Goal: Task Accomplishment & Management: Complete application form

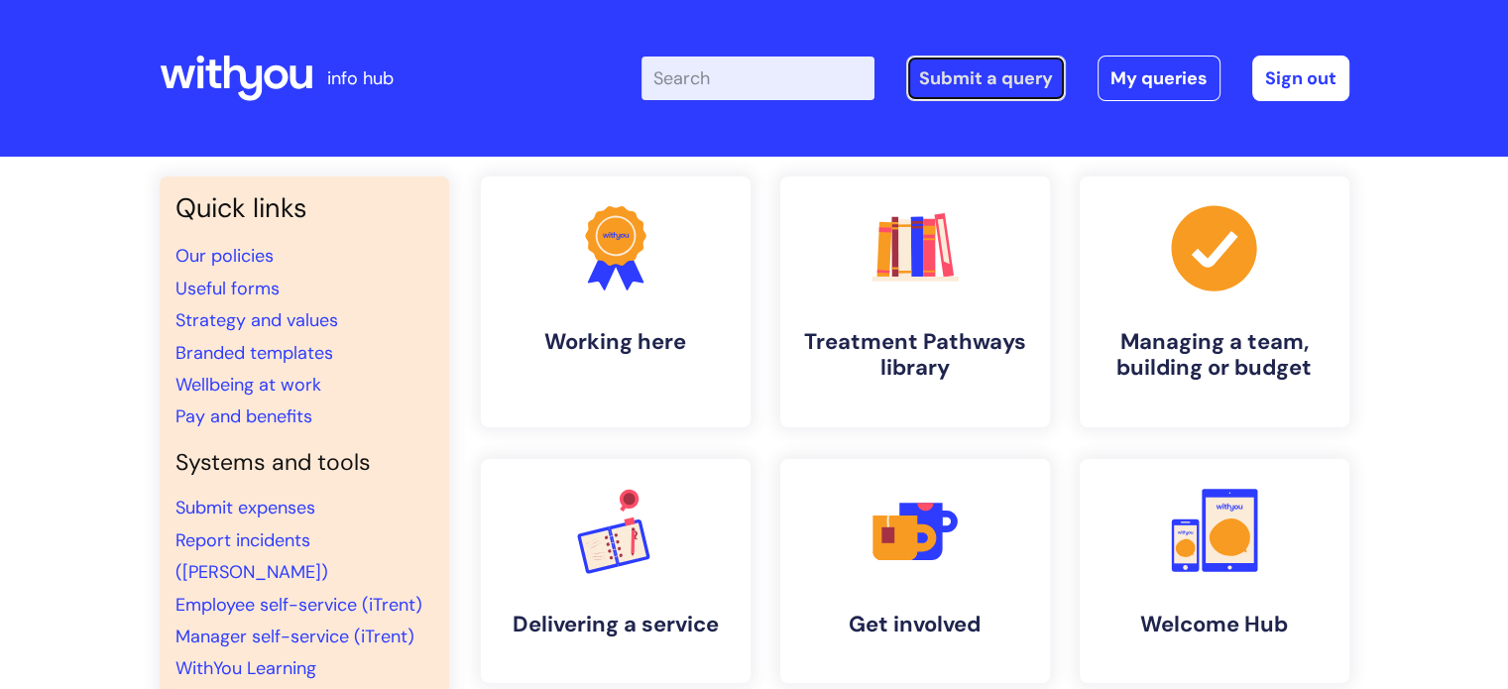
click at [944, 80] on link "Submit a query" at bounding box center [986, 79] width 160 height 46
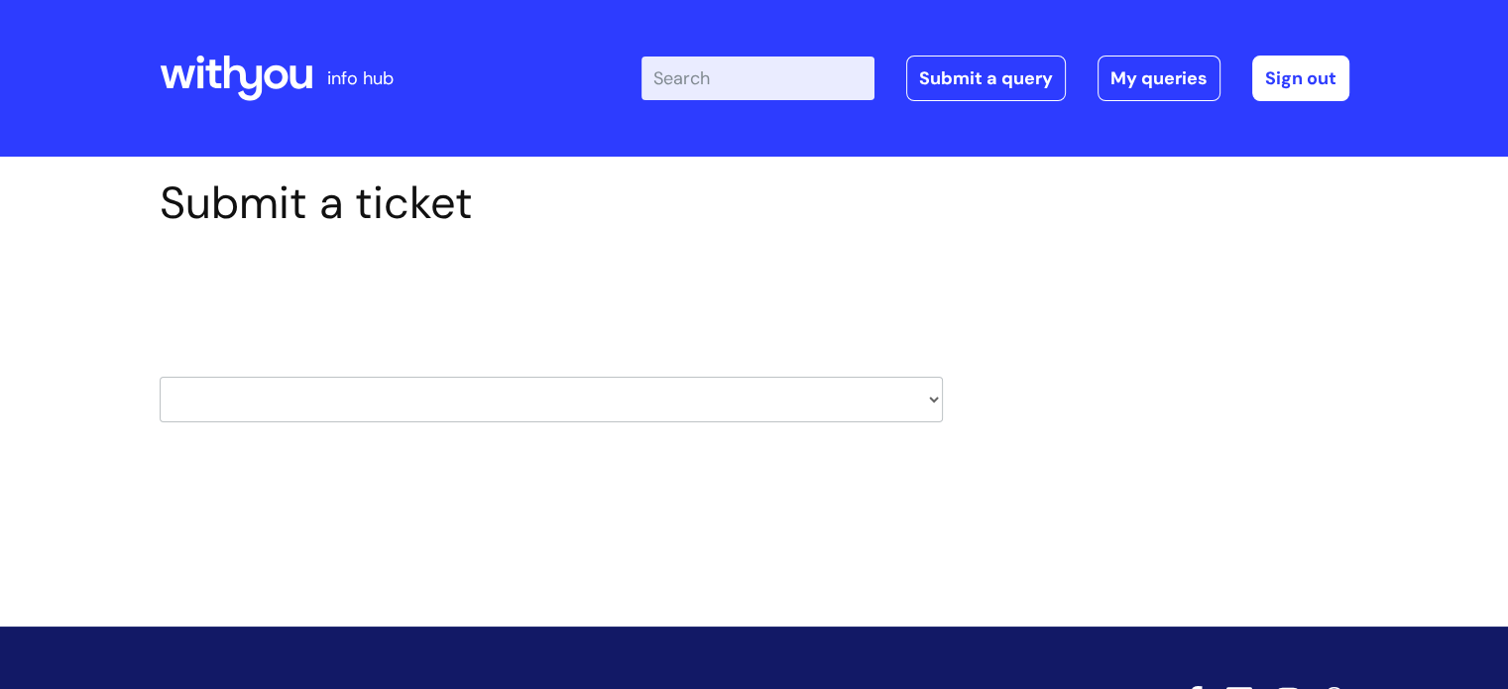
click at [378, 394] on select "HR / People IT and Support Clinical Drug Alerts Finance Accounts Data Support T…" at bounding box center [551, 400] width 783 height 46
select select "it_and_support"
click at [160, 377] on select "HR / People IT and Support Clinical Drug Alerts Finance Accounts Data Support T…" at bounding box center [551, 400] width 783 height 46
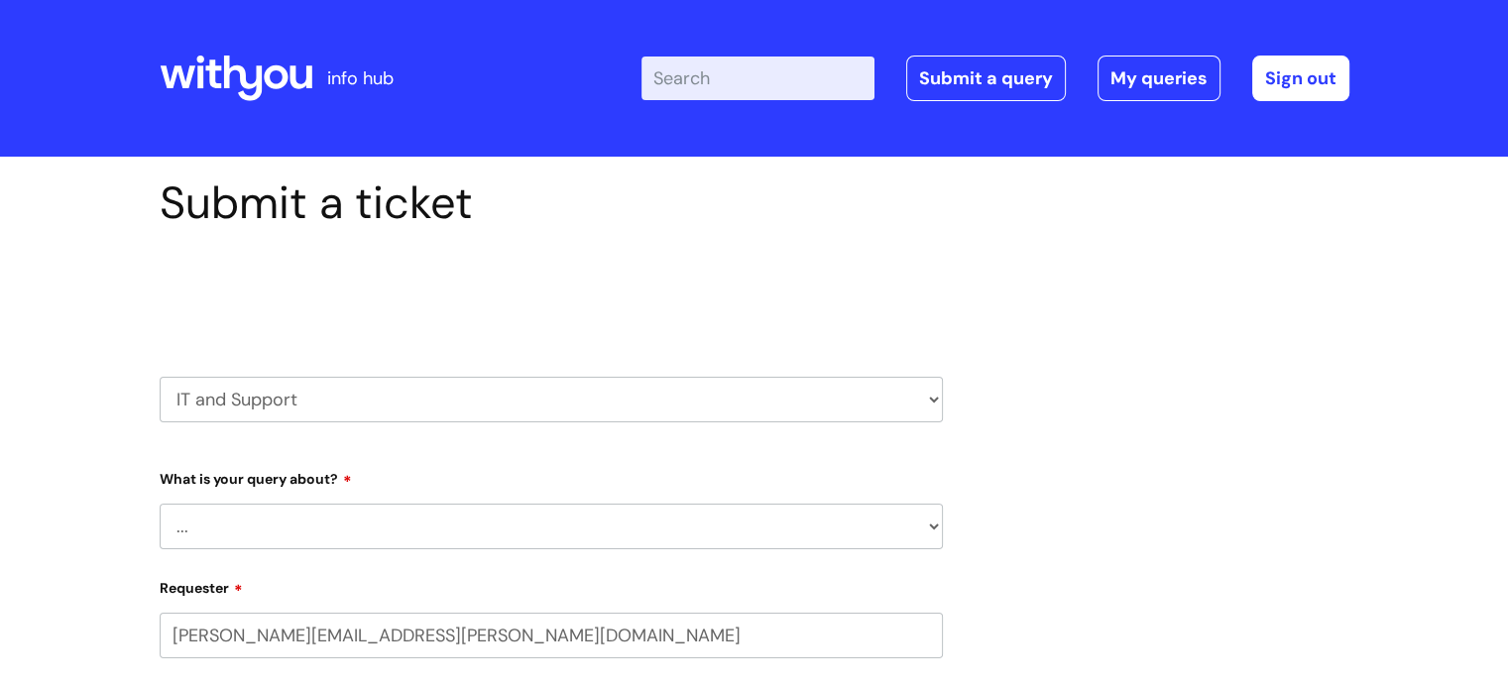
select select "80004286533"
click at [297, 525] on select "... Mobile Phone Reset & MFA Accounts, Starters and Leavers IT Hardware issue I…" at bounding box center [551, 527] width 783 height 46
select select "IT Hardware issue"
click at [160, 504] on select "... Mobile Phone Reset & MFA Accounts, Starters and Leavers IT Hardware issue I…" at bounding box center [551, 527] width 783 height 46
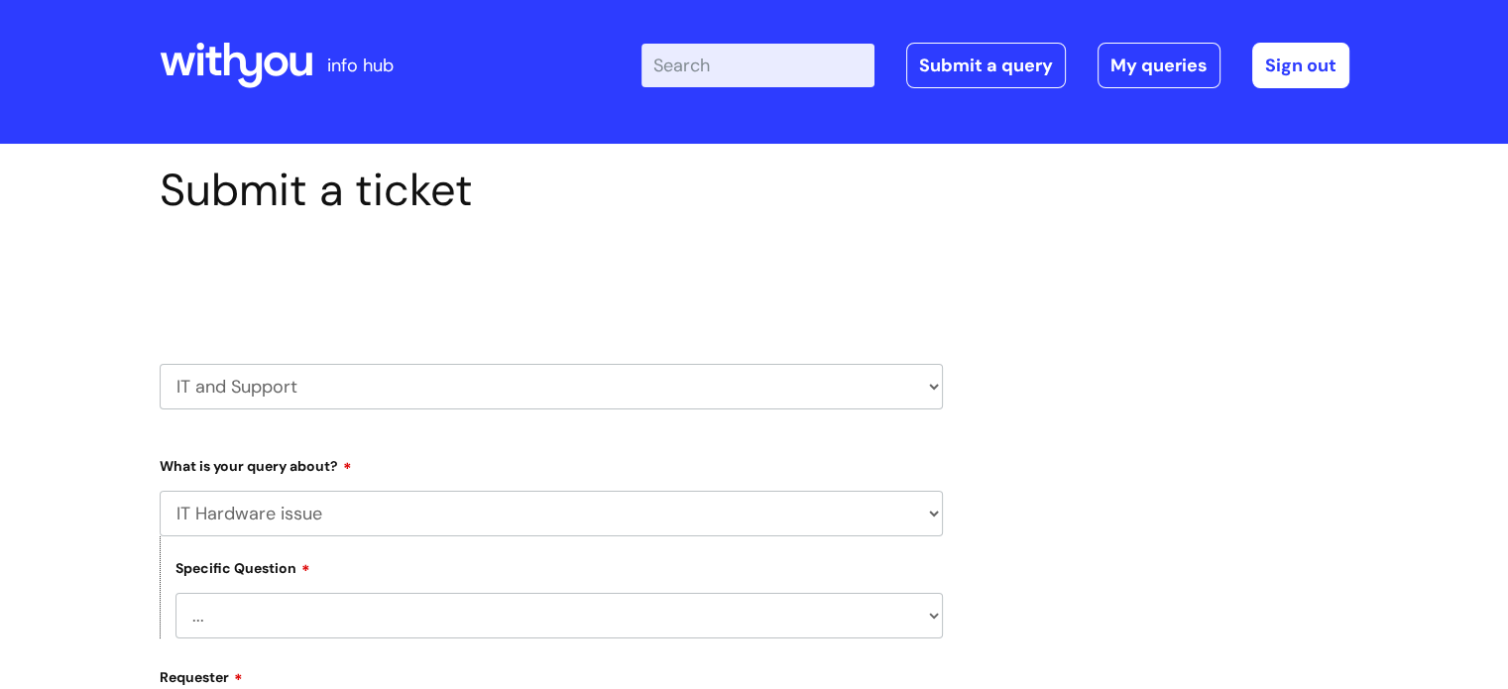
scroll to position [297, 0]
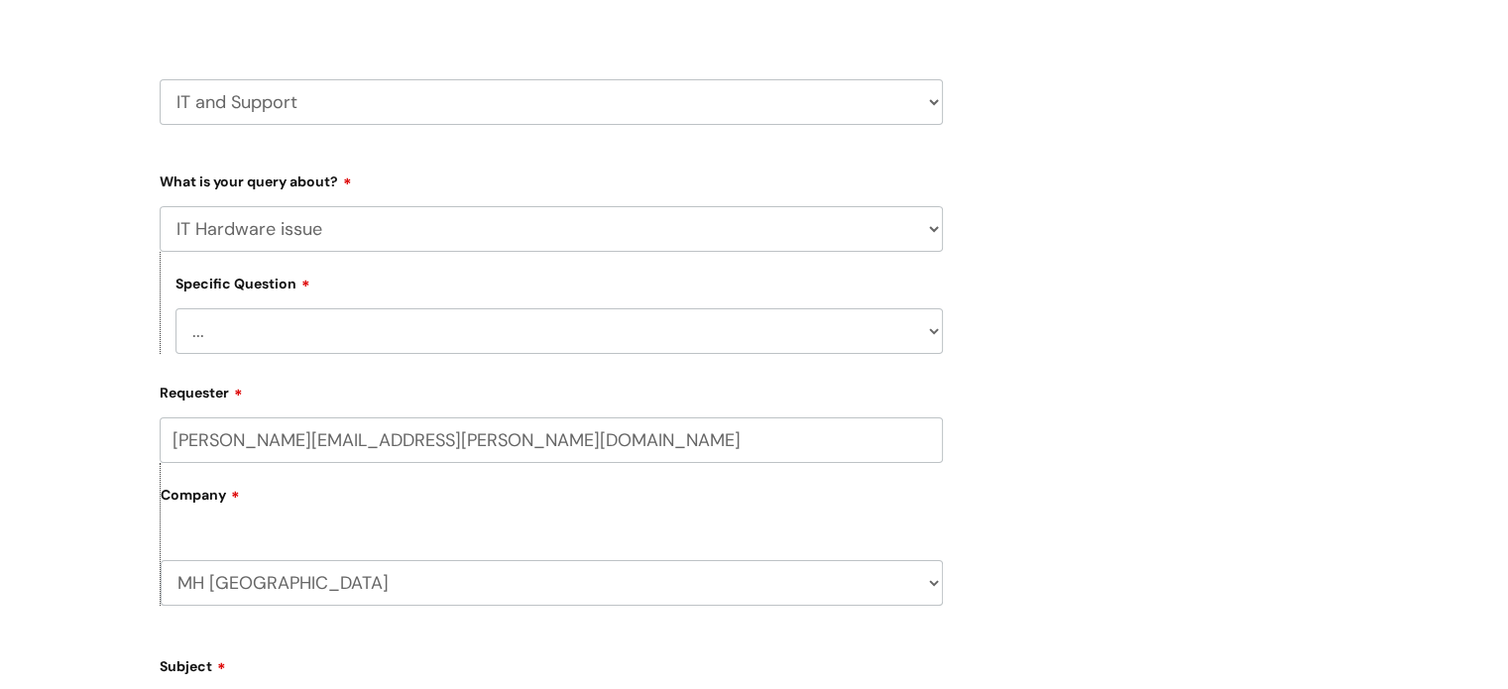
click at [243, 323] on select "... I need a new or replacement ... I’m waiting for new or replacement hardware…" at bounding box center [558, 331] width 767 height 46
select select "Problem with Laptop or Chromebook"
click at [175, 308] on select "... I need a new or replacement ... I’m waiting for new or replacement hardware…" at bounding box center [558, 331] width 767 height 46
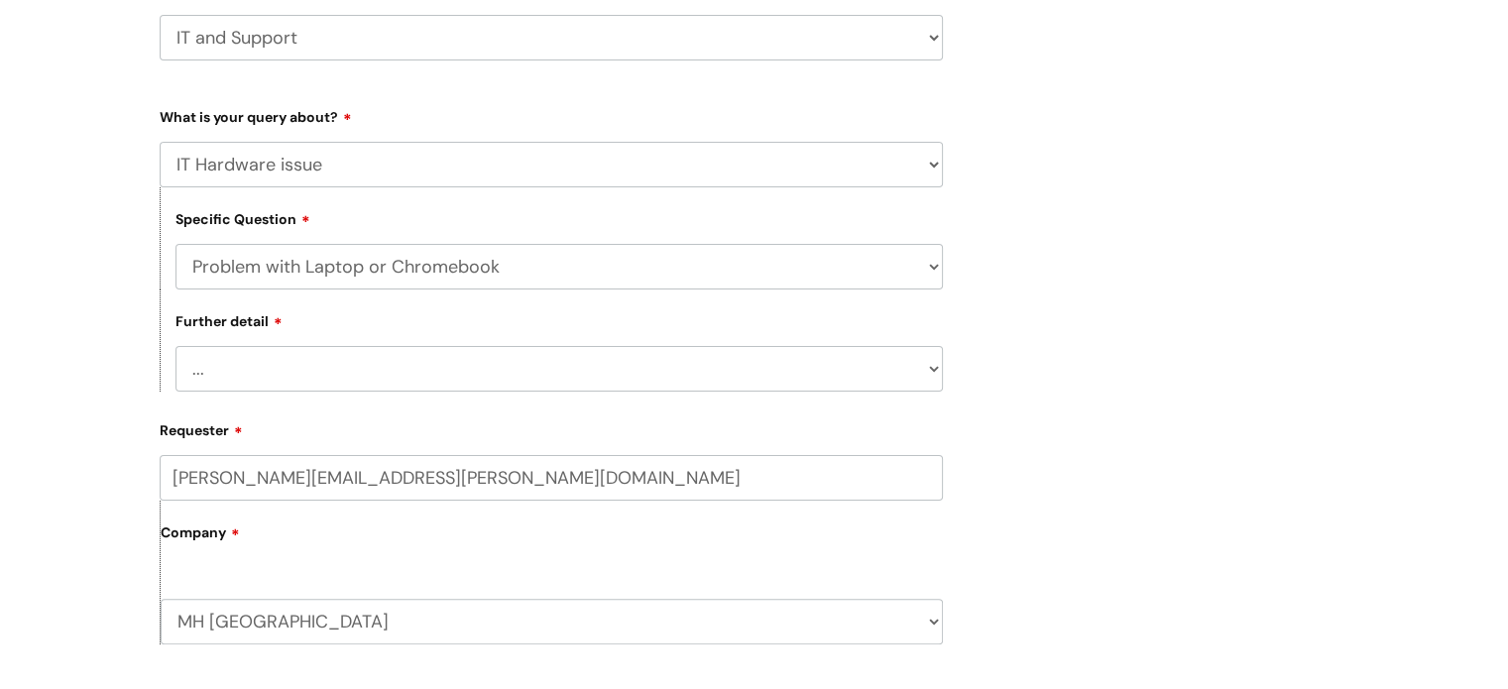
scroll to position [397, 0]
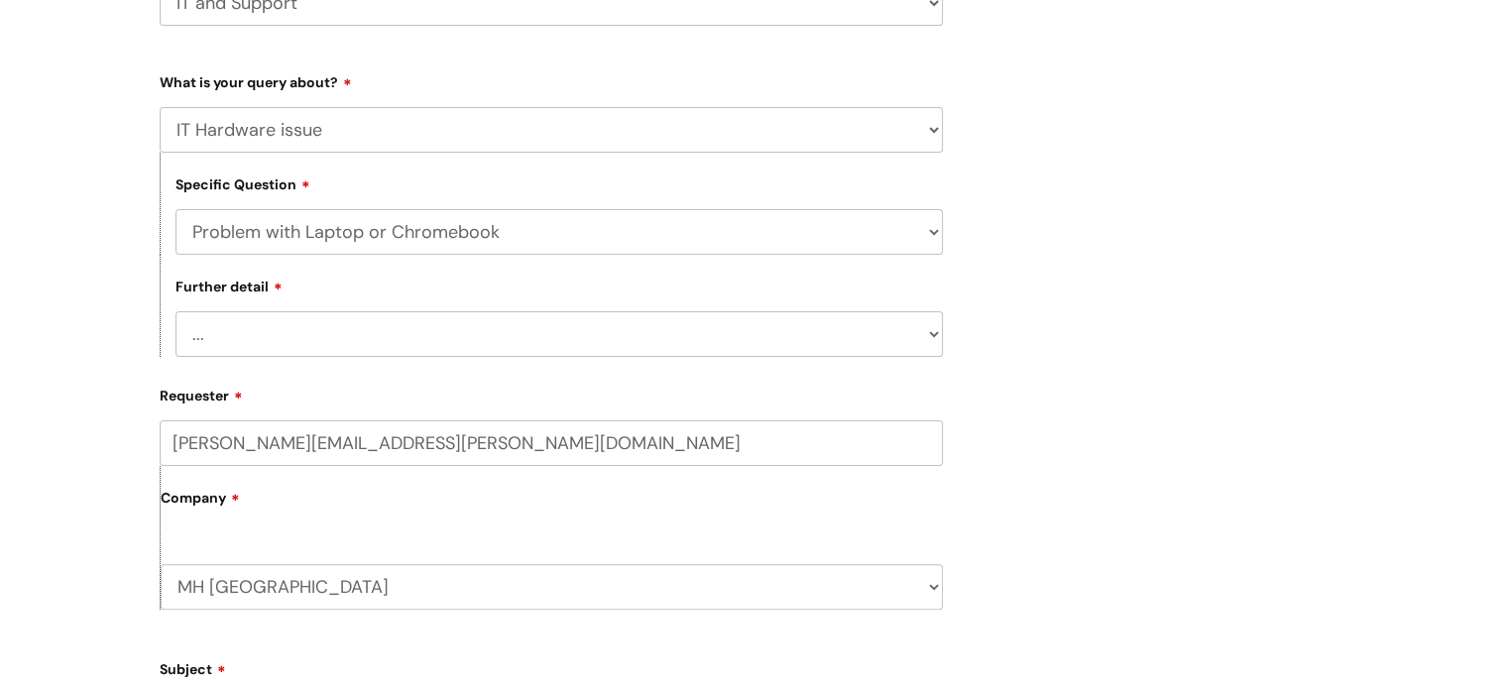
click at [281, 330] on select "... I’ve no sound / microphone I’ve got no internet or wifi I’ve got no camera …" at bounding box center [558, 334] width 767 height 46
click at [281, 329] on select "... I’ve no sound / microphone I’ve got no internet or wifi I’ve got no camera …" at bounding box center [558, 334] width 767 height 46
select select "I’ve got no camera"
click at [175, 312] on select "... I’ve no sound / microphone I’ve got no internet or wifi I’ve got no camera …" at bounding box center [558, 334] width 767 height 46
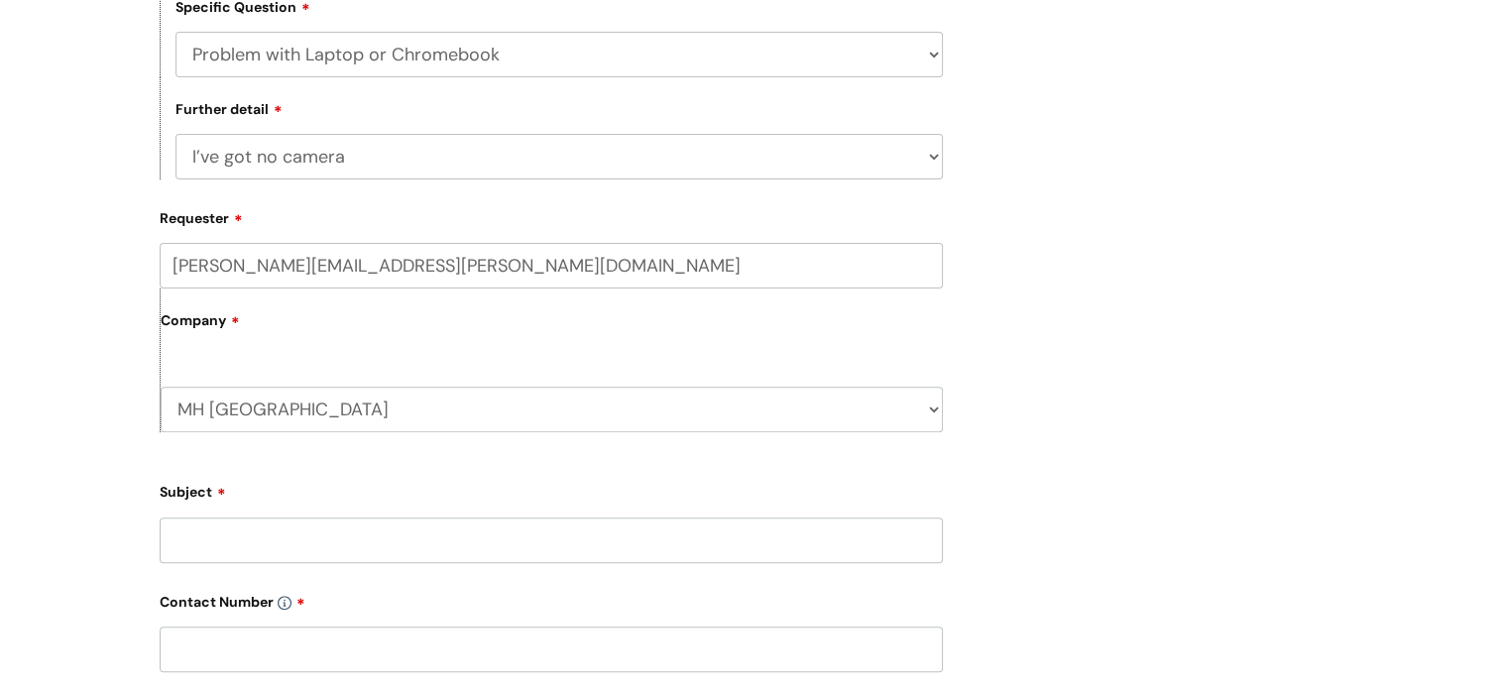
scroll to position [595, 0]
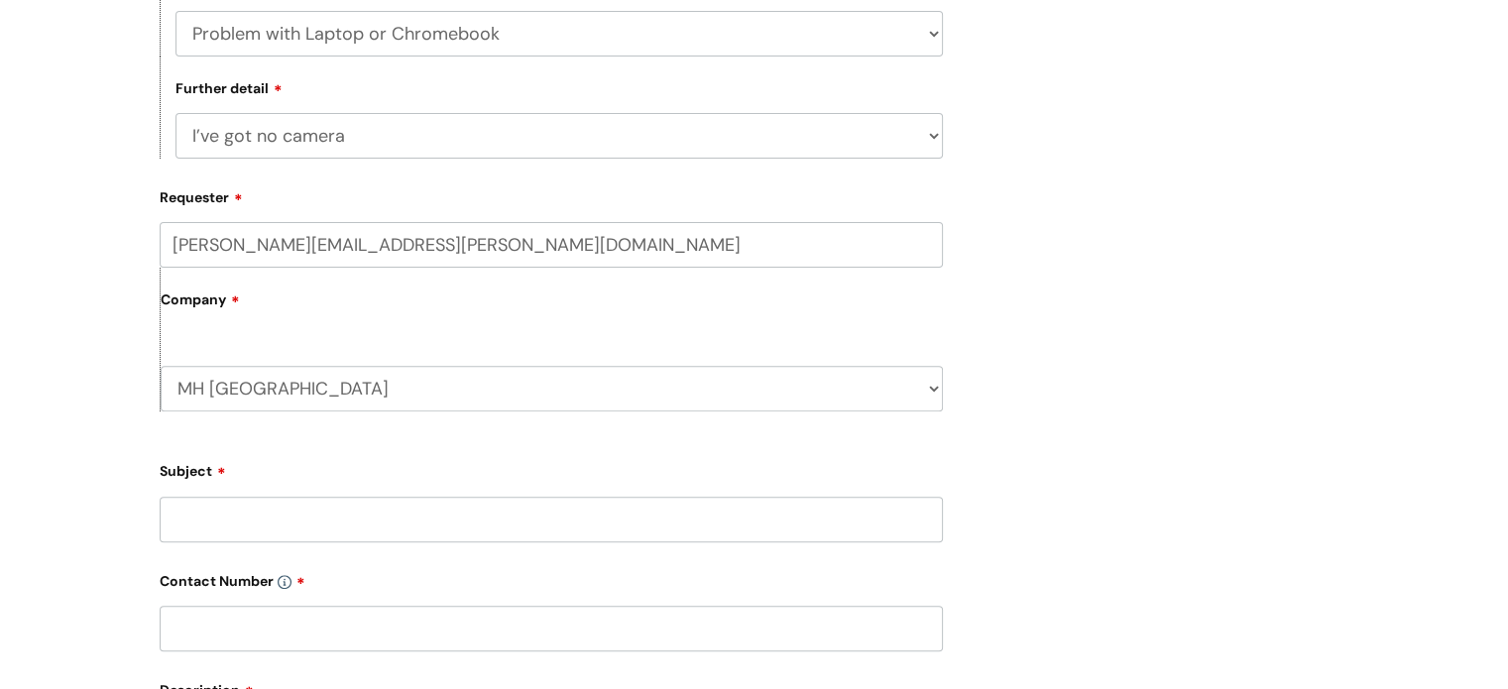
click at [258, 520] on input "Subject" at bounding box center [551, 520] width 783 height 46
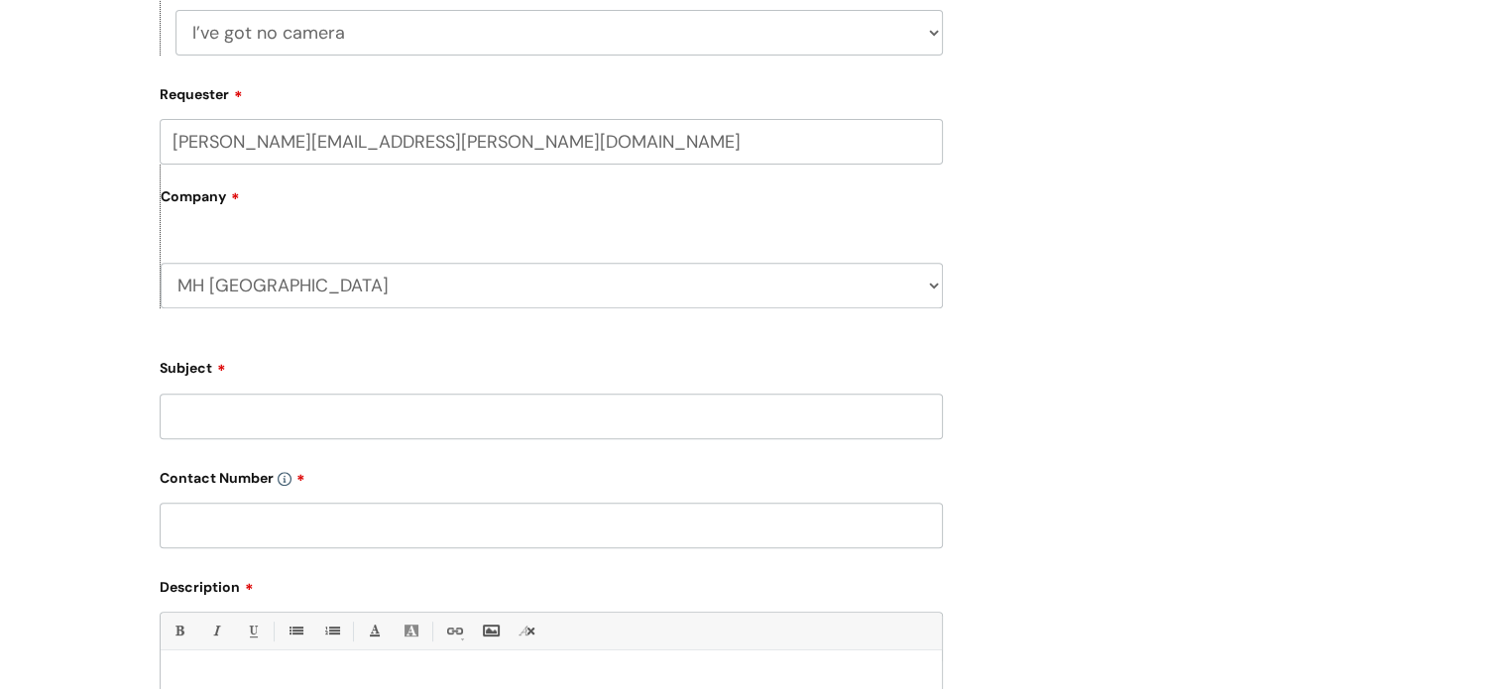
scroll to position [793, 0]
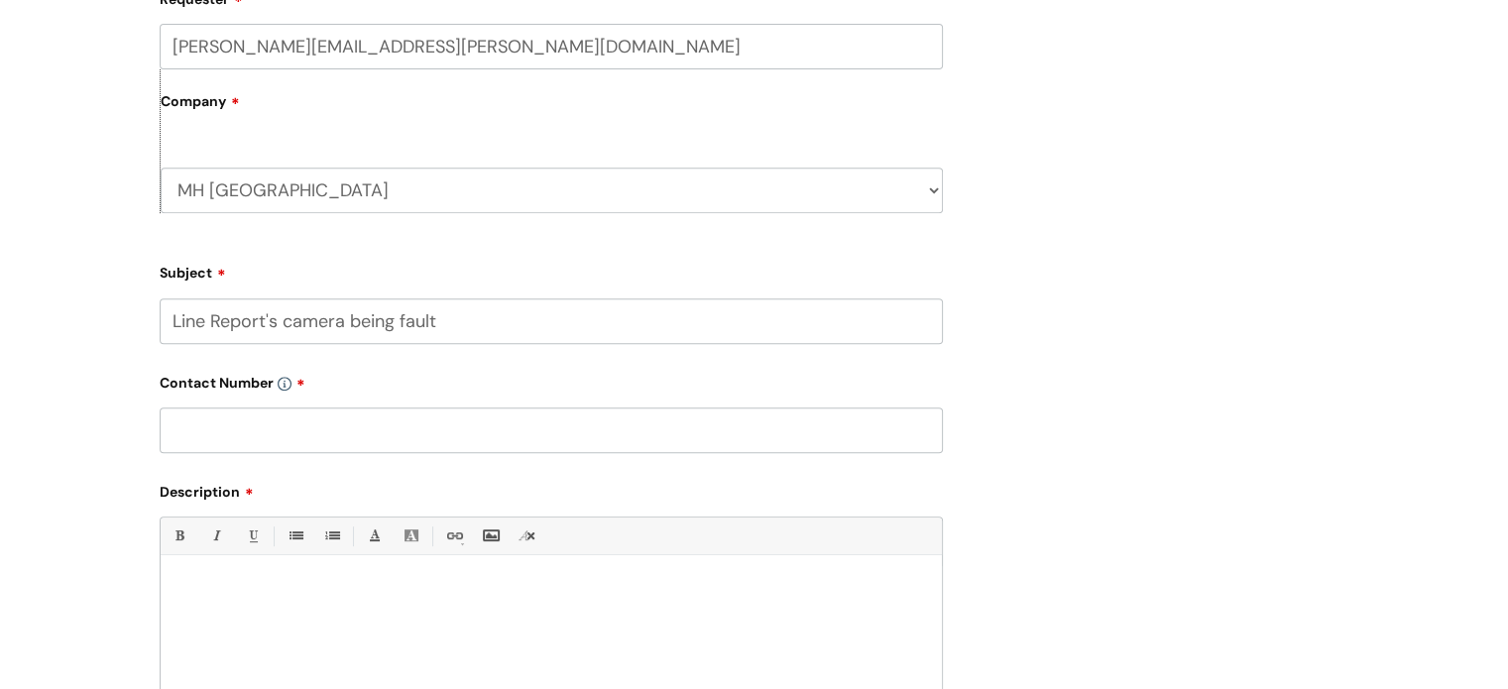
type input "Line Report's camera being fault"
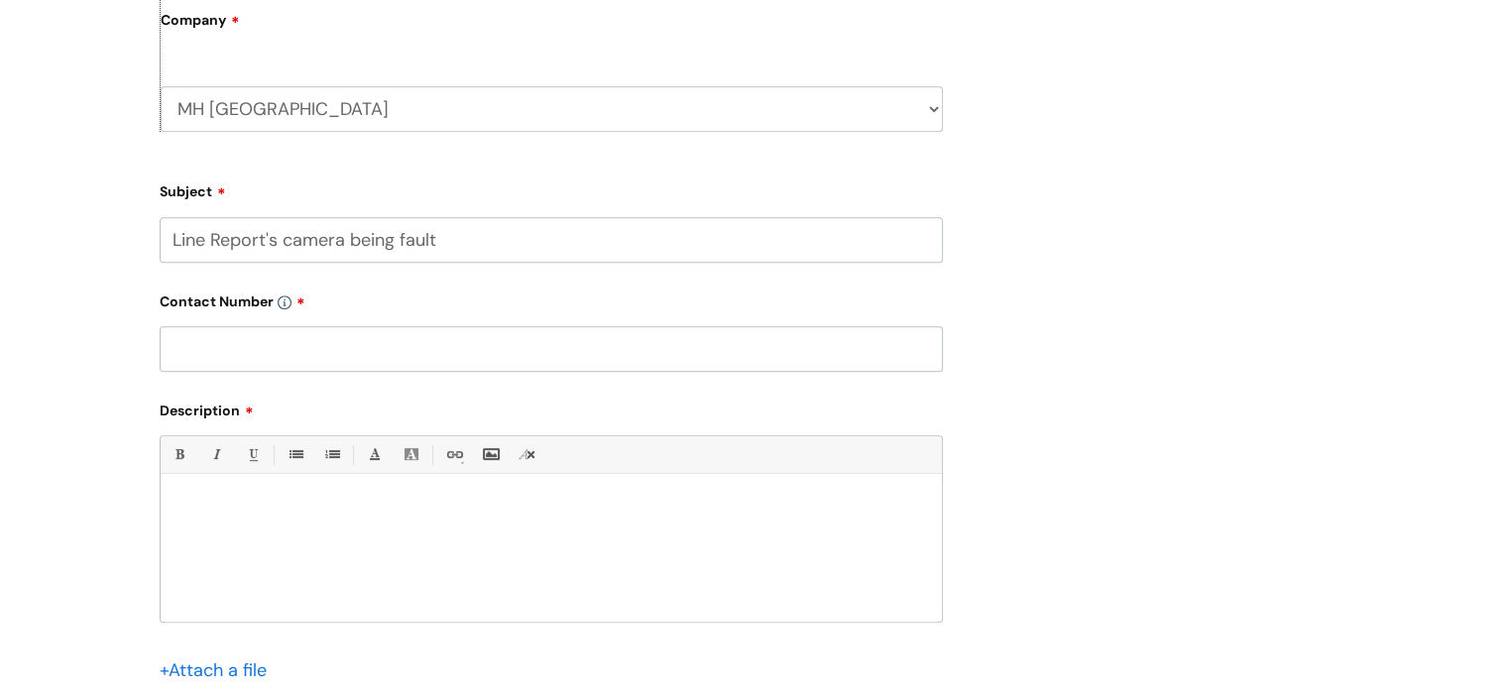
scroll to position [991, 0]
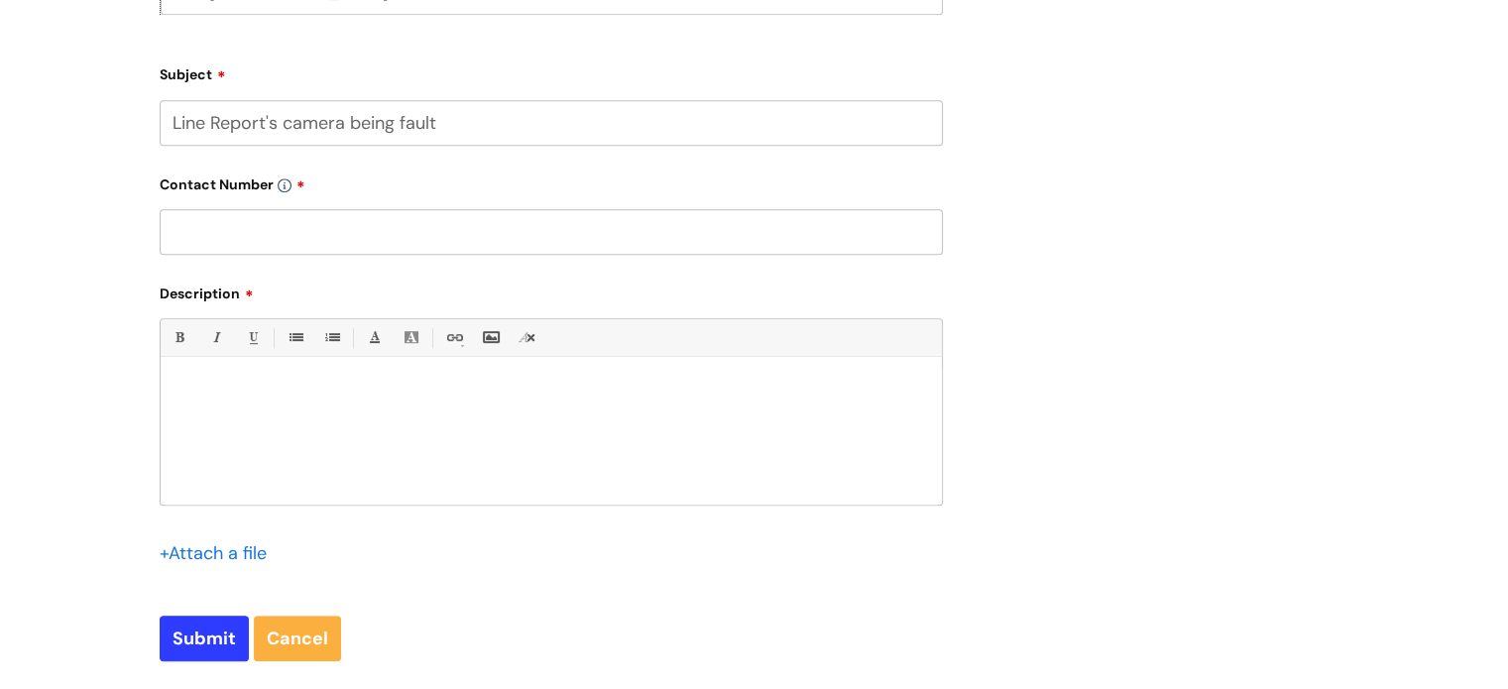
click at [352, 425] on div at bounding box center [551, 436] width 781 height 137
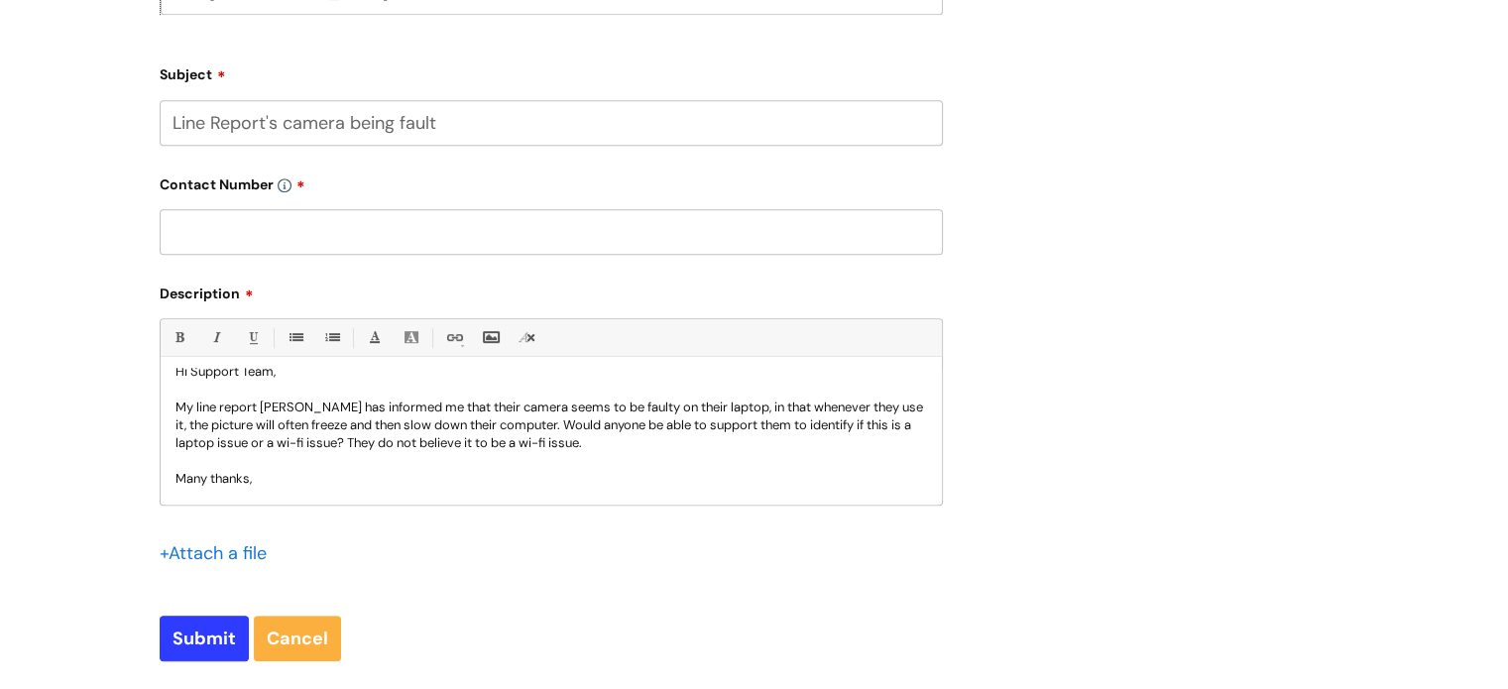
scroll to position [38, 0]
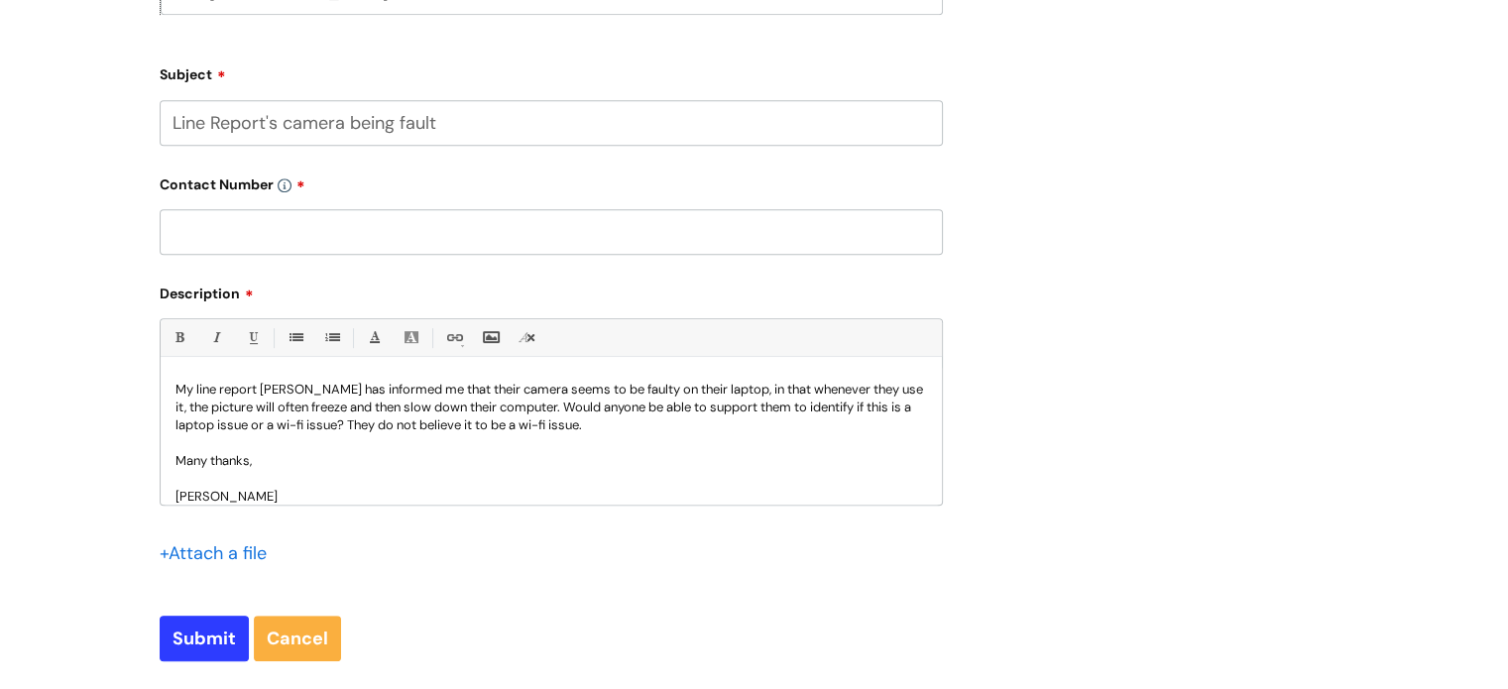
click at [337, 235] on input "text" at bounding box center [551, 232] width 783 height 46
paste input "07974299977"
type input "07974299977"
click at [205, 632] on input "Submit" at bounding box center [204, 639] width 89 height 46
type input "Please Wait..."
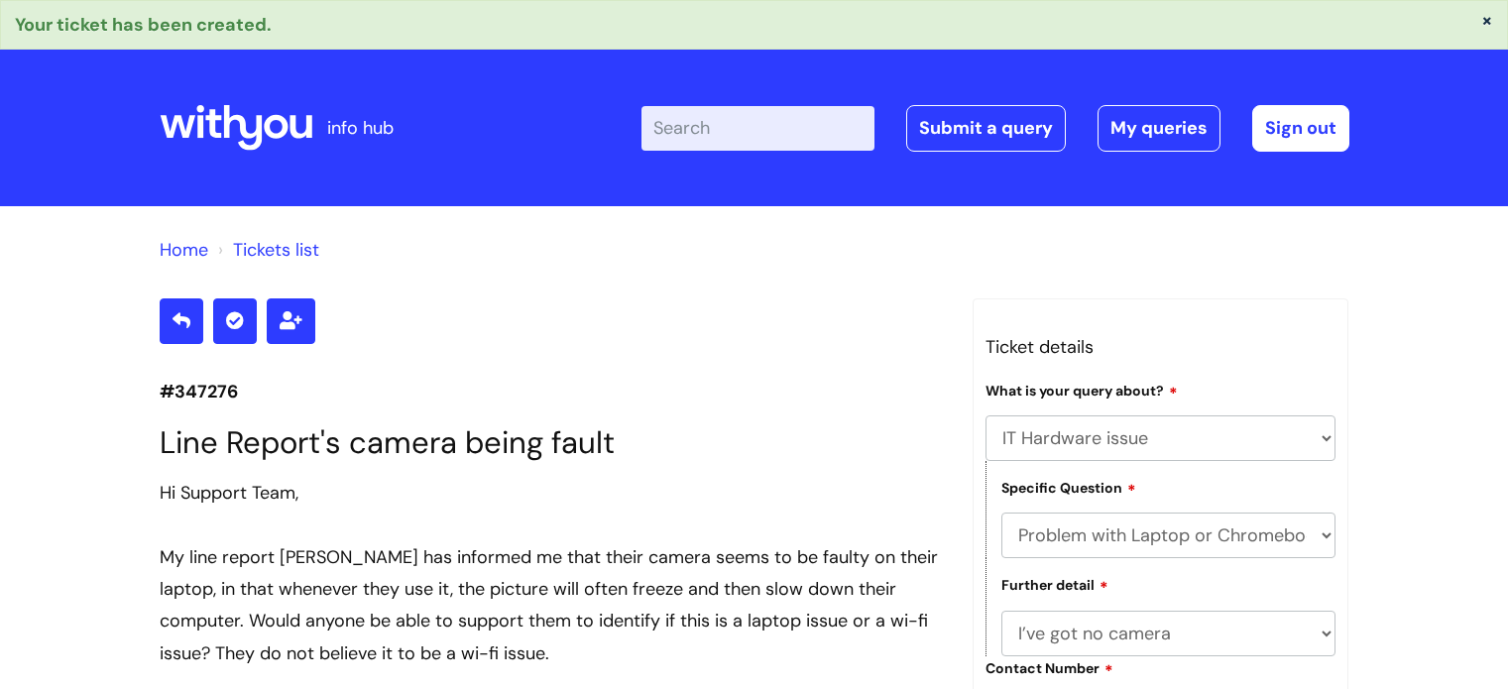
select select "IT Hardware issue"
select select "Problem with Laptop or Chromebook"
select select "I’ve got no camera"
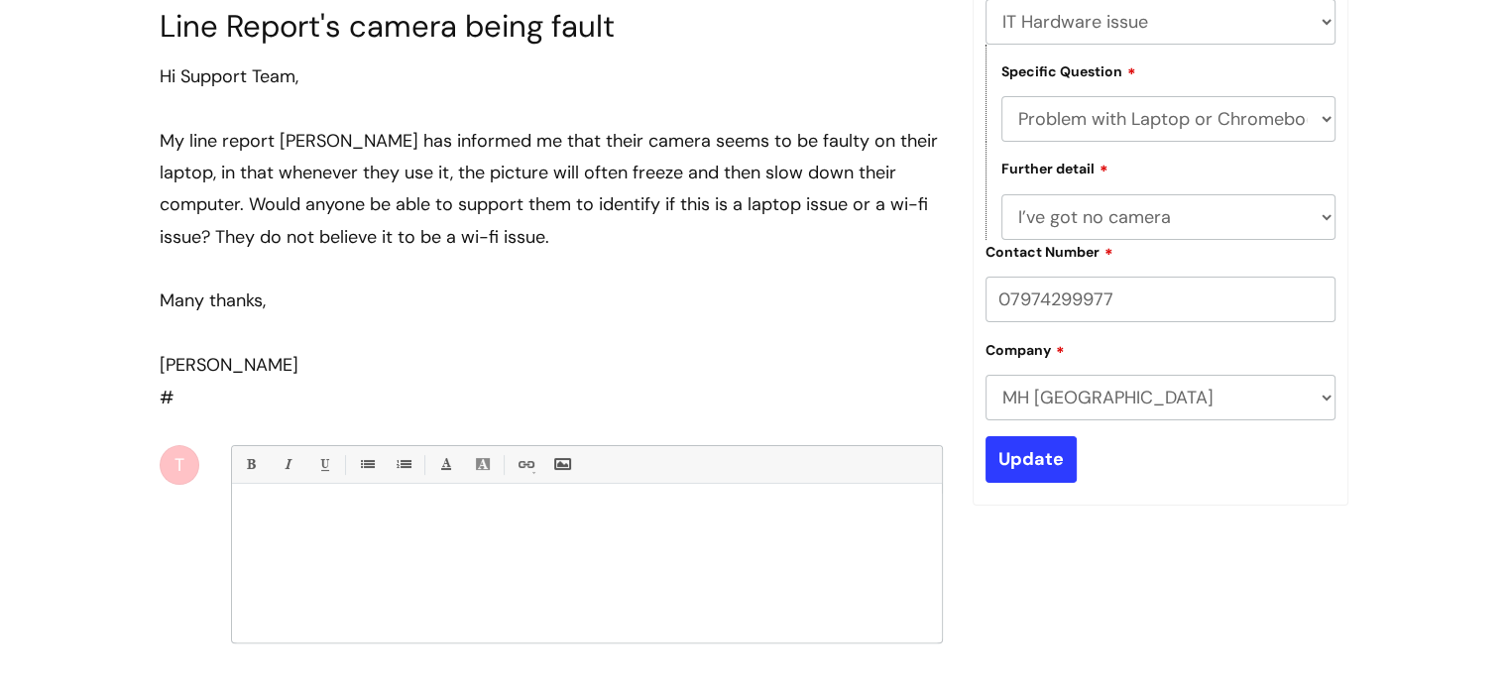
scroll to position [191, 0]
